Goal: Task Accomplishment & Management: Use online tool/utility

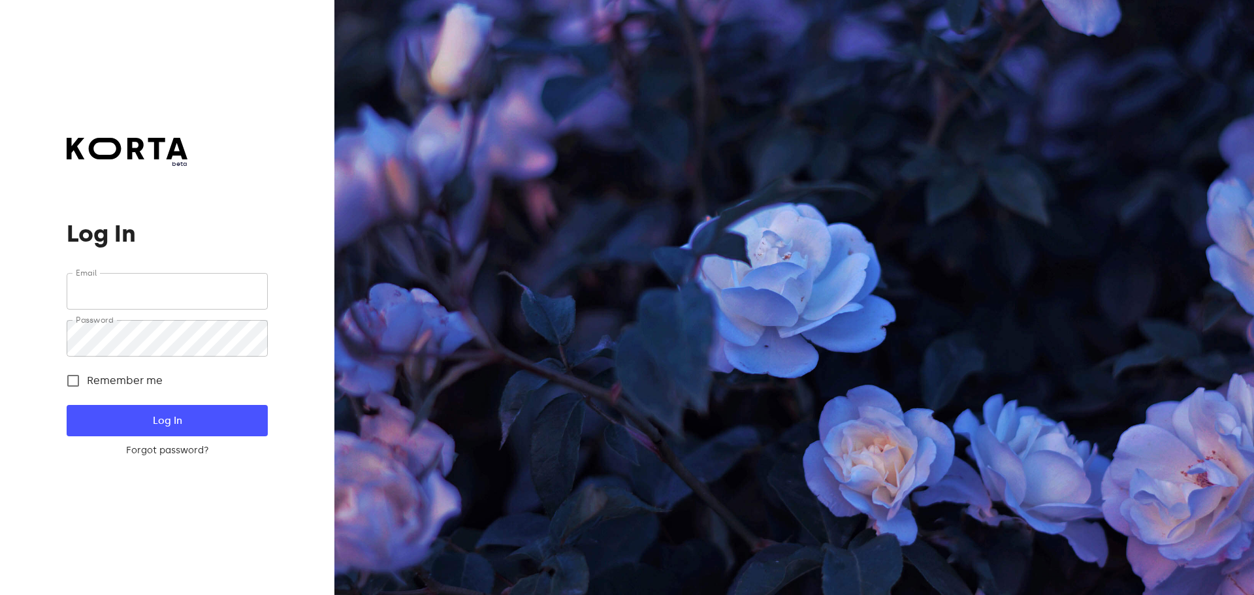
type input "[EMAIL_ADDRESS][DOMAIN_NAME]"
click at [164, 420] on span "Log In" at bounding box center [167, 420] width 159 height 17
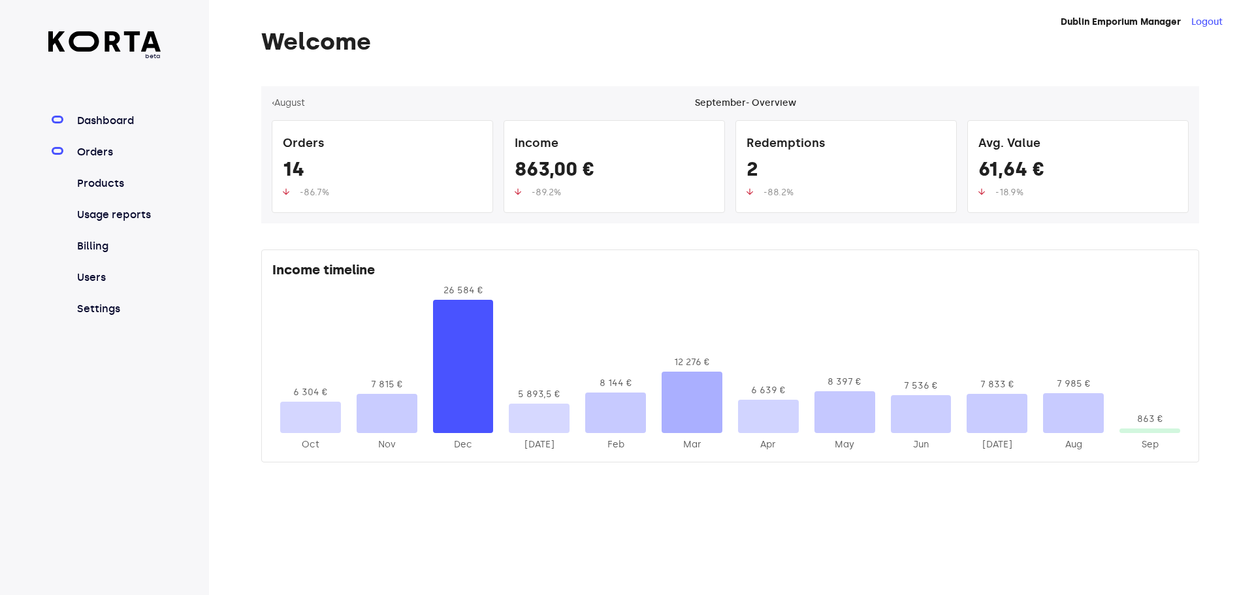
click at [93, 152] on link "Orders" at bounding box center [117, 152] width 87 height 16
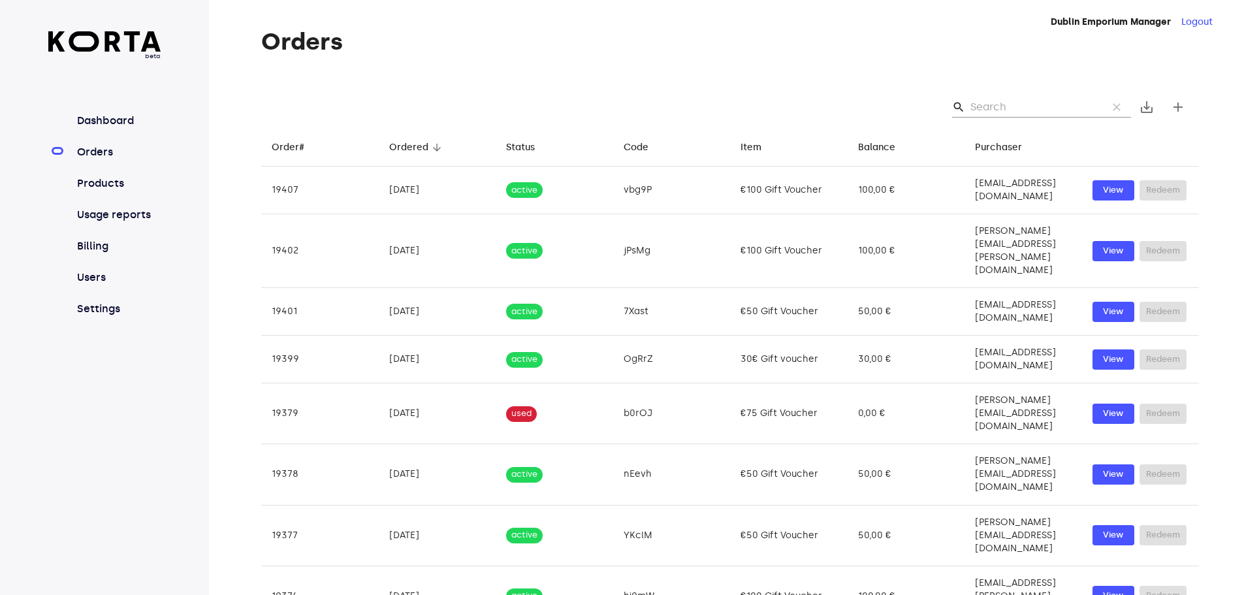
click at [1009, 105] on input "Search" at bounding box center [1034, 107] width 127 height 21
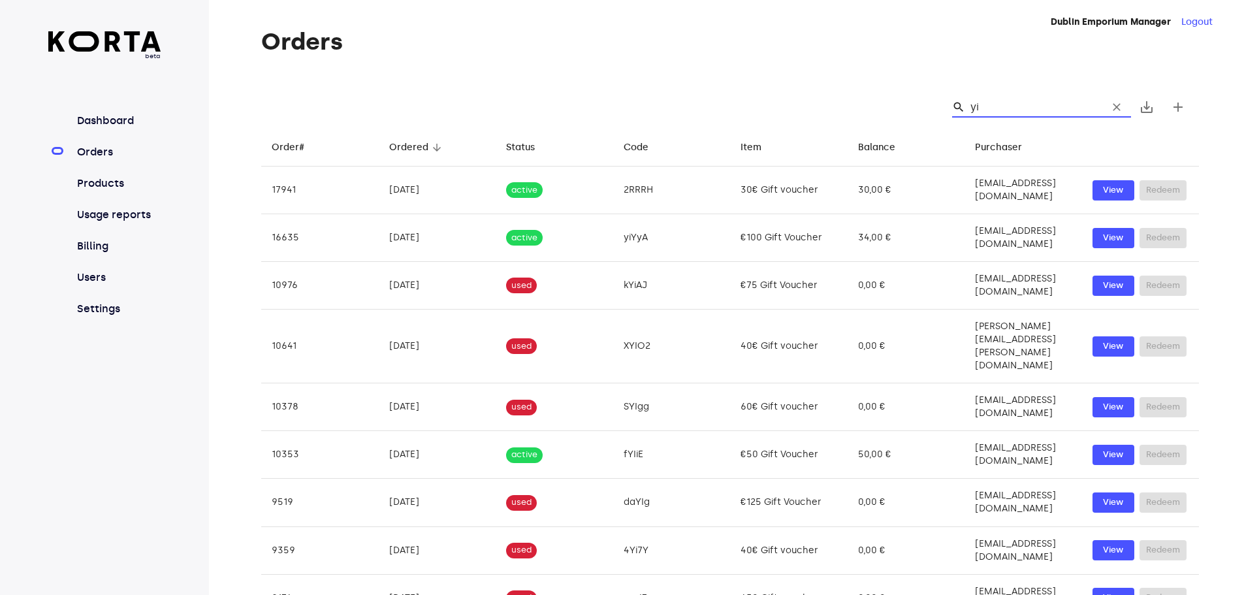
type input "yiY"
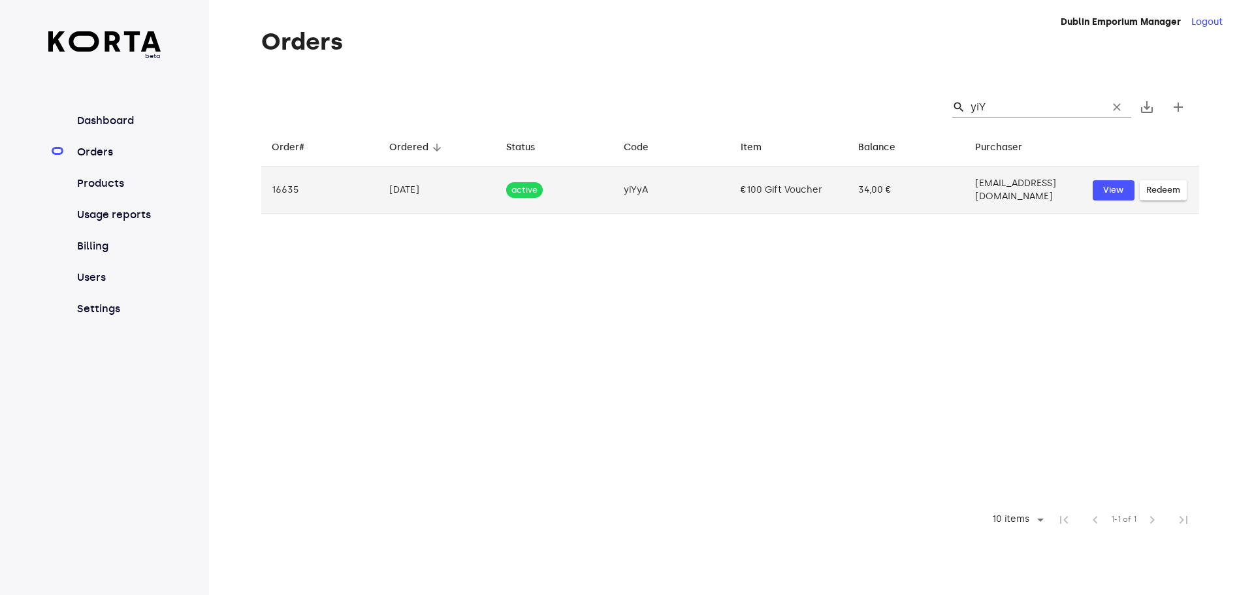
click at [1163, 185] on span "Redeem" at bounding box center [1163, 190] width 34 height 15
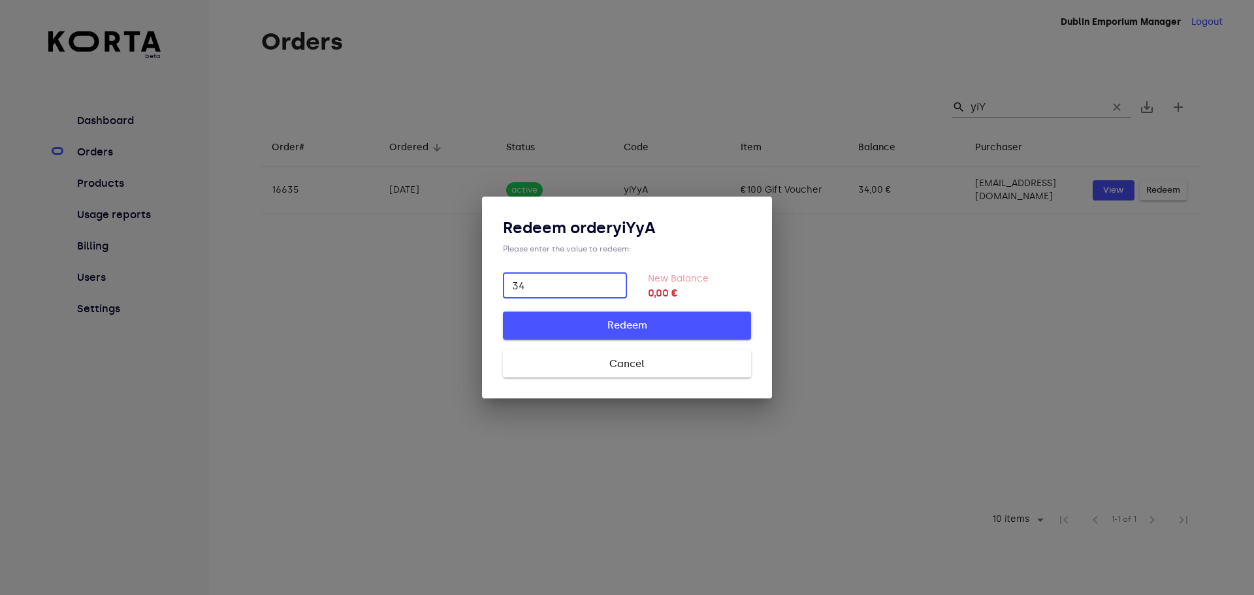
type input "34"
click at [633, 331] on span "Redeem" at bounding box center [627, 325] width 206 height 17
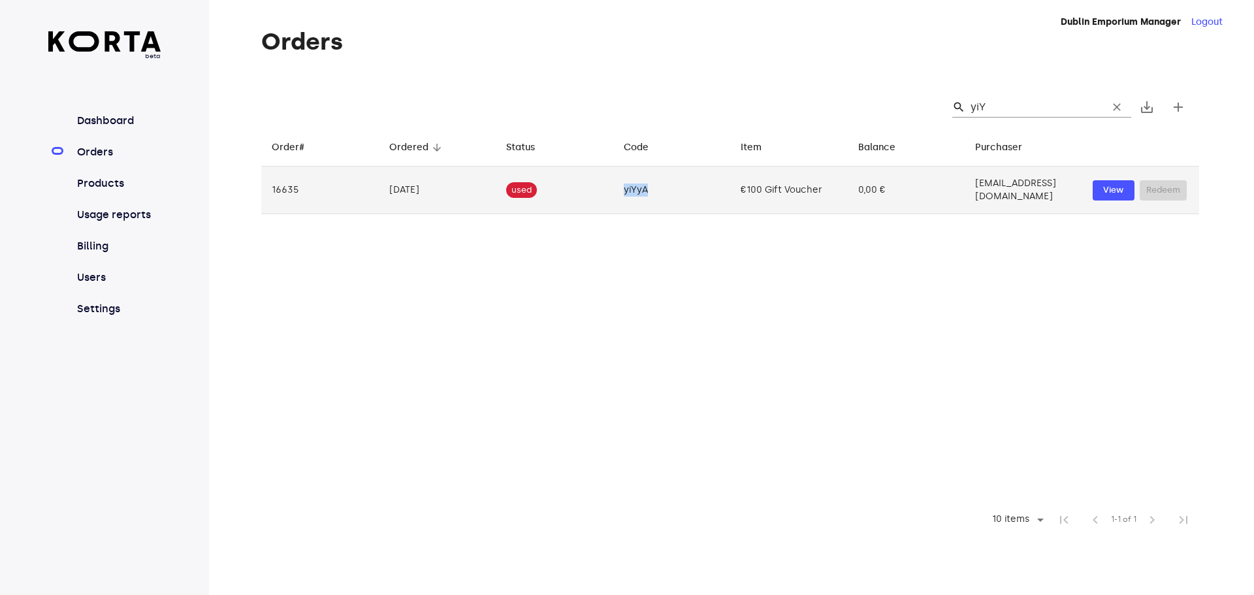
drag, startPoint x: 643, startPoint y: 186, endPoint x: 598, endPoint y: 185, distance: 45.7
click at [598, 185] on tr "16635 [DATE] used yiYyA €100 Gift Voucher 0,00 € [EMAIL_ADDRESS][DOMAIN_NAME] V…" at bounding box center [730, 191] width 938 height 48
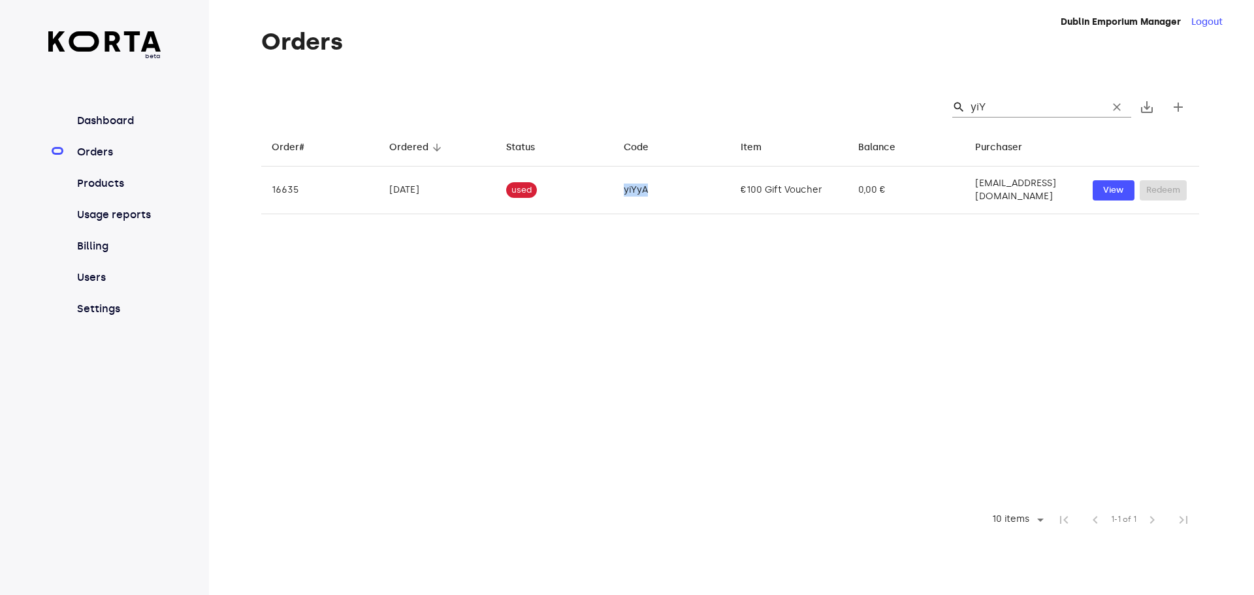
copy tr "yiYyA"
